Goal: Check status: Check status

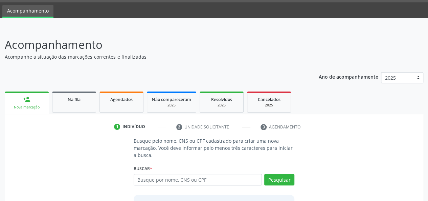
scroll to position [9, 0]
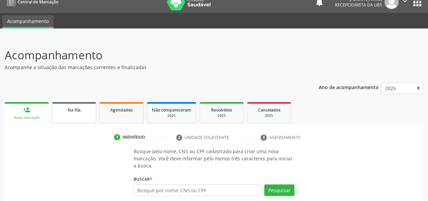
click at [74, 115] on link "Na fila" at bounding box center [74, 112] width 44 height 21
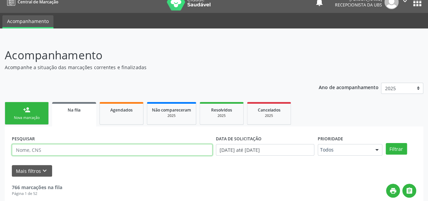
click at [59, 149] on input "text" at bounding box center [112, 149] width 201 height 11
type input "[PERSON_NAME]"
click at [386, 143] on button "Filtrar" at bounding box center [396, 148] width 21 height 11
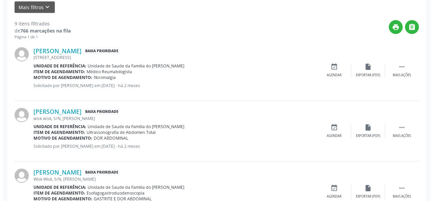
scroll to position [178, 0]
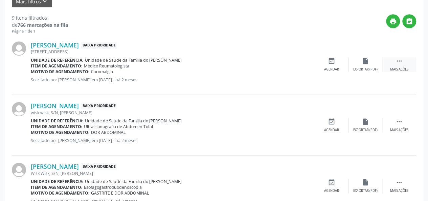
click at [402, 62] on icon "" at bounding box center [398, 60] width 7 height 7
click at [53, 43] on link "[PERSON_NAME]" at bounding box center [55, 44] width 48 height 7
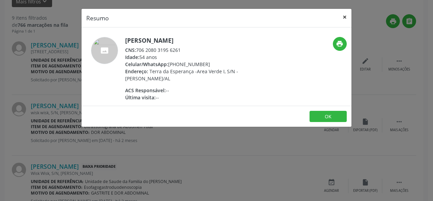
click at [347, 17] on button "×" at bounding box center [345, 17] width 14 height 17
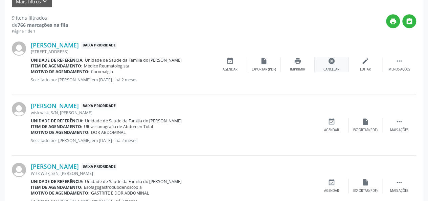
click at [331, 69] on div "Cancelar" at bounding box center [331, 69] width 16 height 5
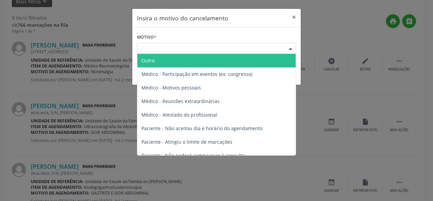
click at [218, 47] on div "Escolha o motivo" at bounding box center [216, 48] width 159 height 11
click at [183, 63] on span "Outro" at bounding box center [216, 61] width 158 height 14
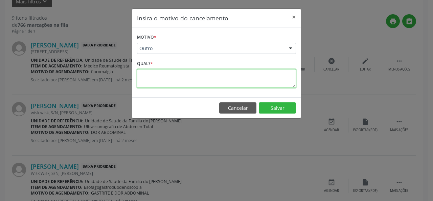
click at [176, 75] on textarea at bounding box center [216, 78] width 159 height 19
type textarea "resolvido"
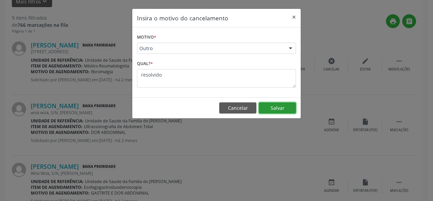
click at [278, 107] on button "Salvar" at bounding box center [277, 107] width 37 height 11
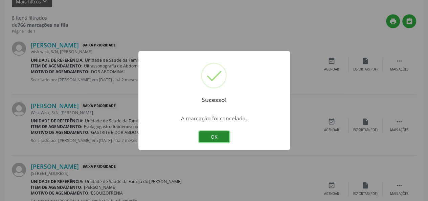
click at [210, 137] on button "OK" at bounding box center [214, 136] width 30 height 11
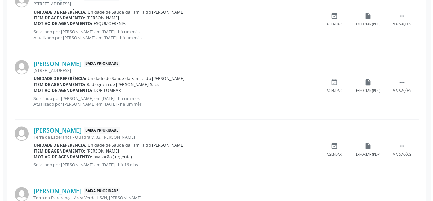
scroll to position [415, 0]
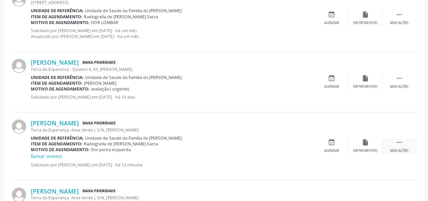
click at [397, 150] on div "Mais ações" at bounding box center [399, 150] width 18 height 5
click at [324, 147] on div "cancel Cancelar" at bounding box center [332, 145] width 34 height 15
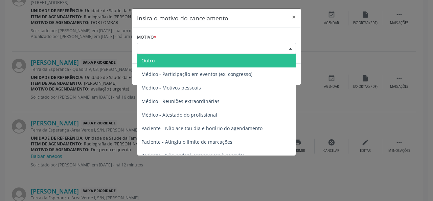
click at [211, 48] on div "Escolha o motivo" at bounding box center [216, 48] width 159 height 11
click at [196, 66] on span "Outro" at bounding box center [216, 61] width 158 height 14
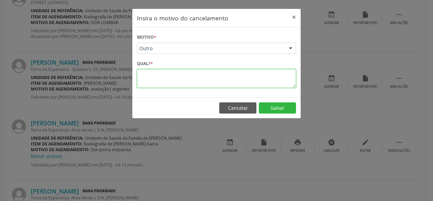
click at [158, 85] on textarea at bounding box center [216, 78] width 159 height 19
type textarea "duplicado"
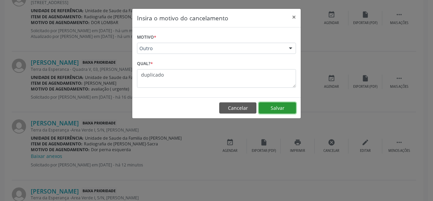
click at [276, 106] on button "Salvar" at bounding box center [277, 107] width 37 height 11
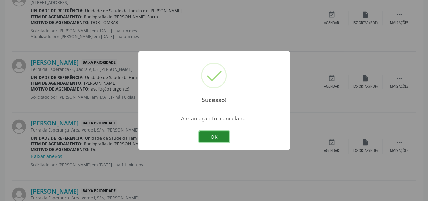
click at [208, 136] on button "OK" at bounding box center [214, 136] width 30 height 11
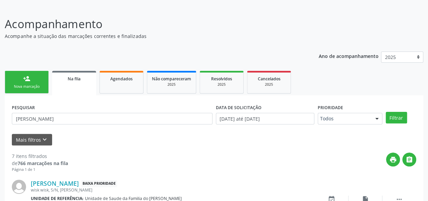
scroll to position [0, 0]
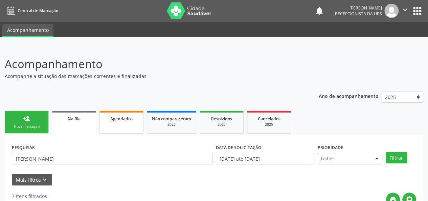
click at [122, 124] on link "Agendados" at bounding box center [121, 122] width 44 height 23
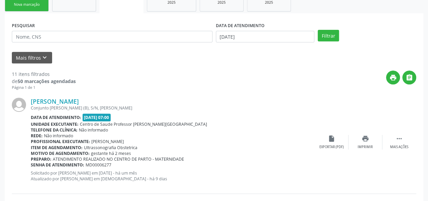
scroll to position [75, 0]
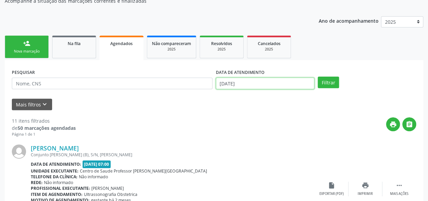
click at [261, 86] on input "[DATE]" at bounding box center [265, 82] width 98 height 11
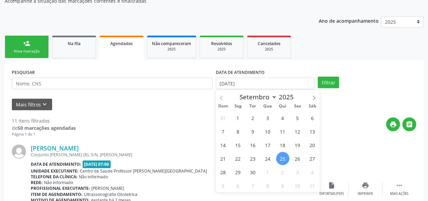
click at [223, 98] on icon at bounding box center [221, 97] width 5 height 5
select select "7"
click at [292, 114] on div "27 28 29 30 31 1 2 3 4 5 6 7 8 9 10 11 12 13 14 15 16 17 18 19 20 21 22 23 24 2…" at bounding box center [267, 151] width 104 height 81
click at [297, 115] on span "1" at bounding box center [297, 117] width 13 height 13
type input "[DATE]"
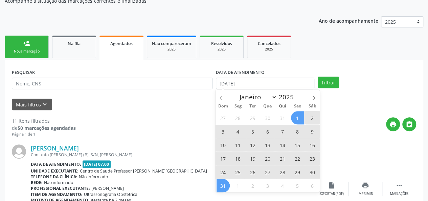
click at [226, 186] on span "31" at bounding box center [222, 185] width 13 height 13
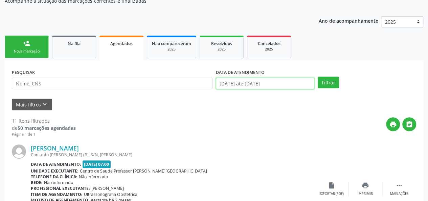
drag, startPoint x: 300, startPoint y: 84, endPoint x: 302, endPoint y: 87, distance: 3.9
click at [300, 85] on input "[DATE] até [DATE]" at bounding box center [265, 82] width 98 height 11
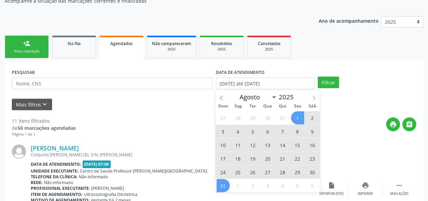
click at [313, 96] on icon at bounding box center [314, 97] width 2 height 4
select select "8"
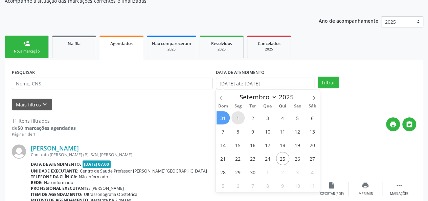
click at [242, 117] on span "1" at bounding box center [237, 117] width 13 height 13
type input "[DATE]"
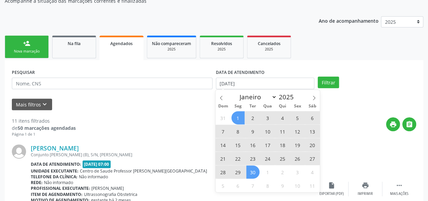
click at [249, 172] on span "30" at bounding box center [252, 171] width 13 height 13
click at [292, 80] on input "[DATE] até [DATE]" at bounding box center [265, 82] width 98 height 11
click at [316, 97] on icon at bounding box center [314, 97] width 5 height 5
select select "9"
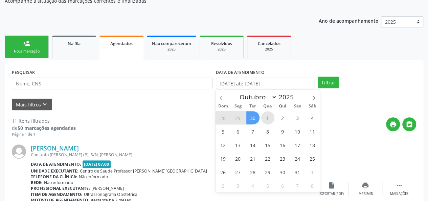
click at [265, 117] on span "1" at bounding box center [267, 117] width 13 height 13
type input "[DATE]"
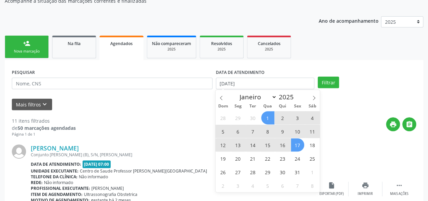
click at [296, 145] on span "17" at bounding box center [297, 144] width 13 height 13
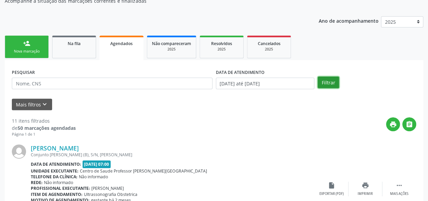
click at [327, 83] on button "Filtrar" at bounding box center [328, 81] width 21 height 11
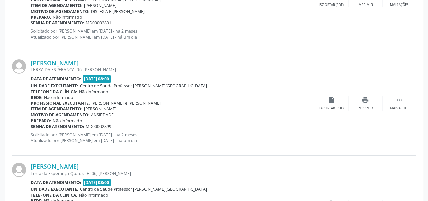
scroll to position [1157, 0]
